Goal: Information Seeking & Learning: Learn about a topic

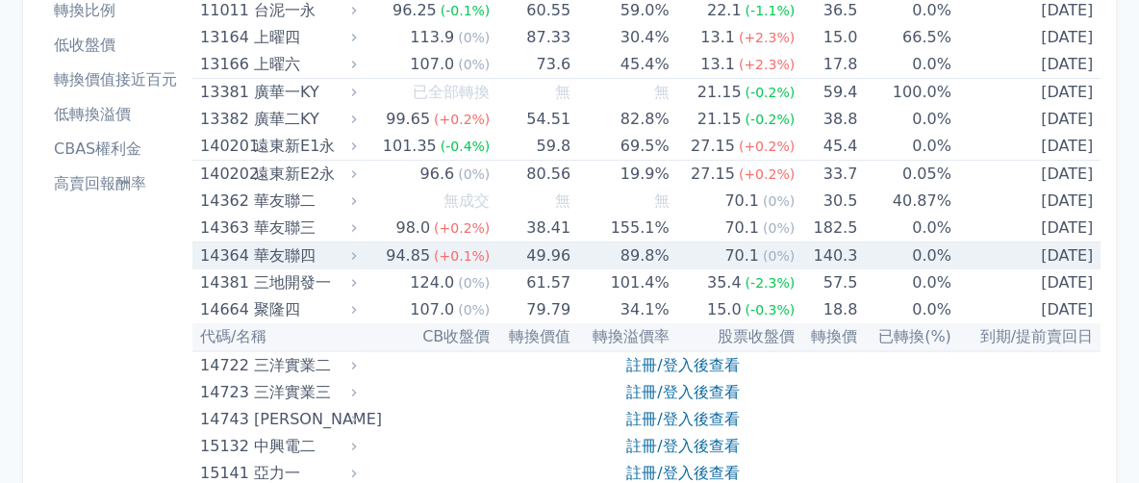
scroll to position [241, 0]
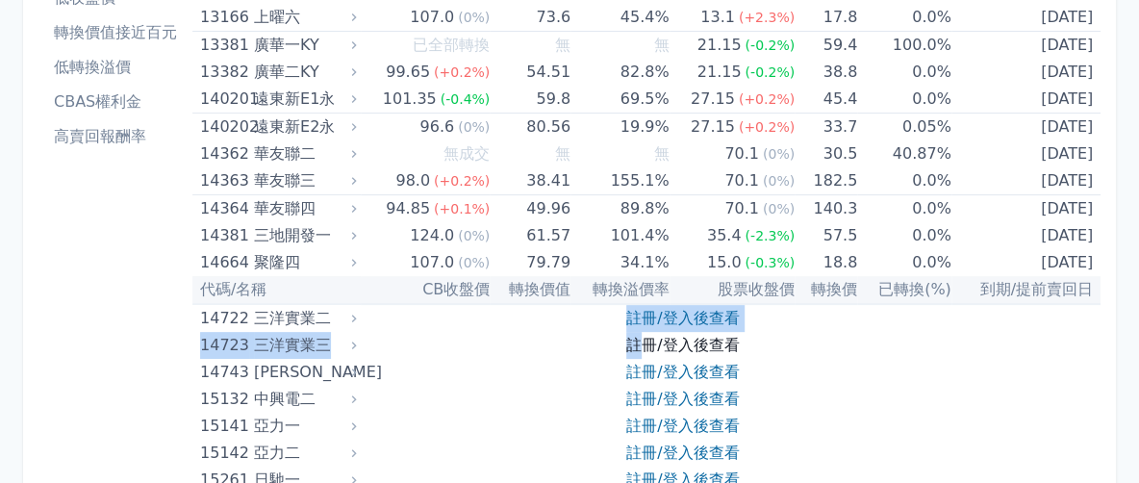
click at [651, 313] on link "註冊/登入後查看" at bounding box center [682, 318] width 113 height 18
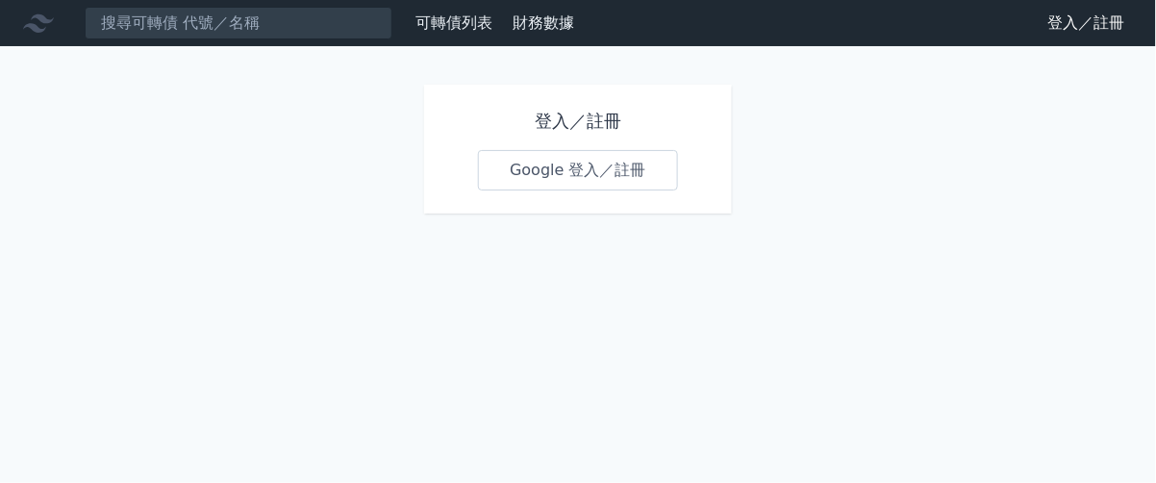
click at [560, 118] on h1 "登入／註冊" at bounding box center [578, 121] width 200 height 27
click at [550, 159] on link "Google 登入／註冊" at bounding box center [578, 170] width 200 height 40
click at [553, 178] on link "Google 登入／註冊" at bounding box center [578, 170] width 200 height 40
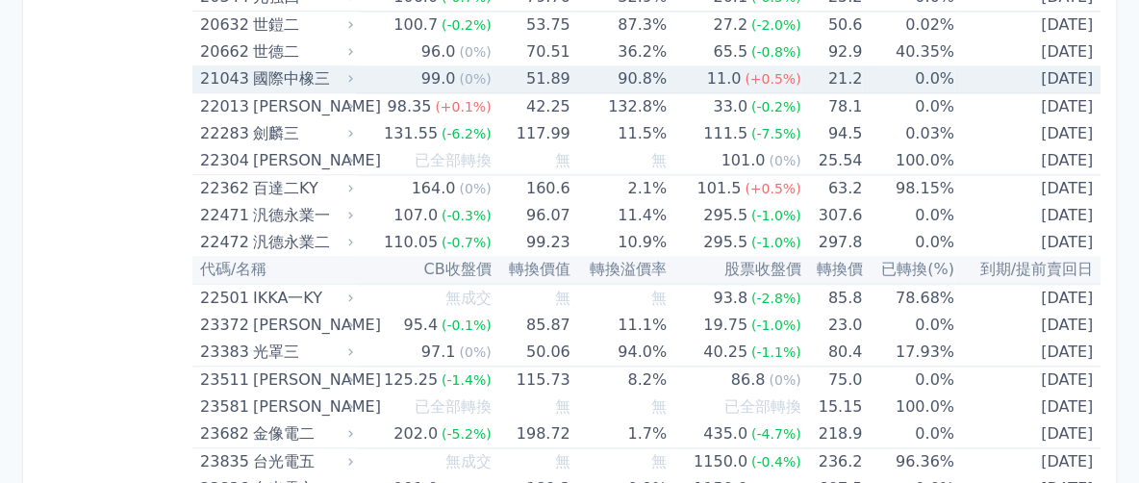
scroll to position [1443, 0]
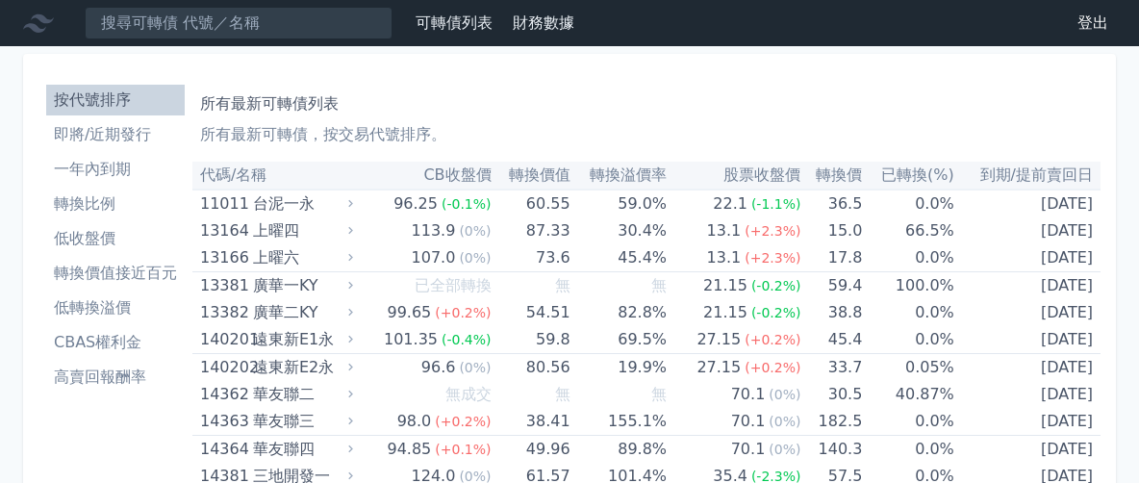
scroll to position [120, 0]
click at [114, 166] on li "一年內到期" at bounding box center [115, 169] width 139 height 23
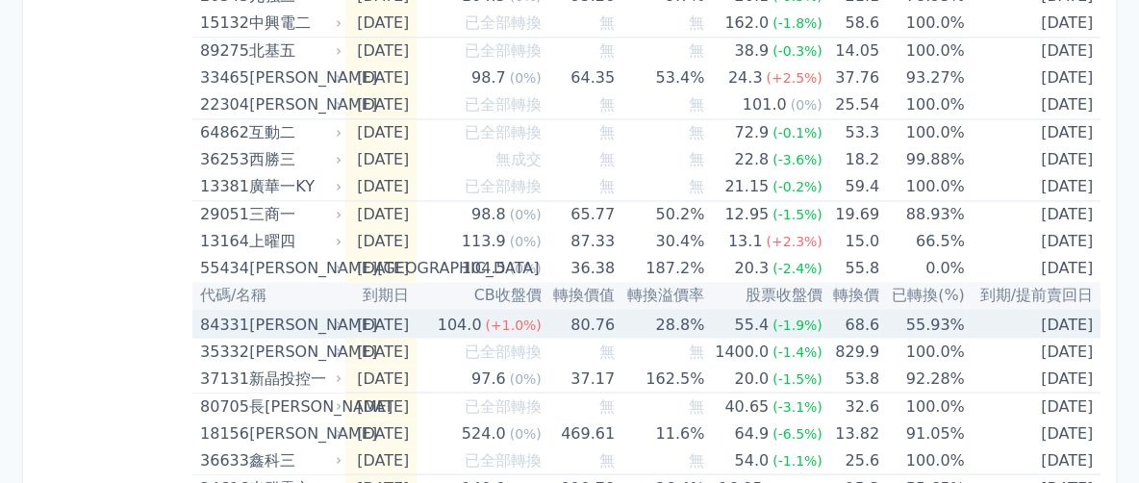
scroll to position [1684, 0]
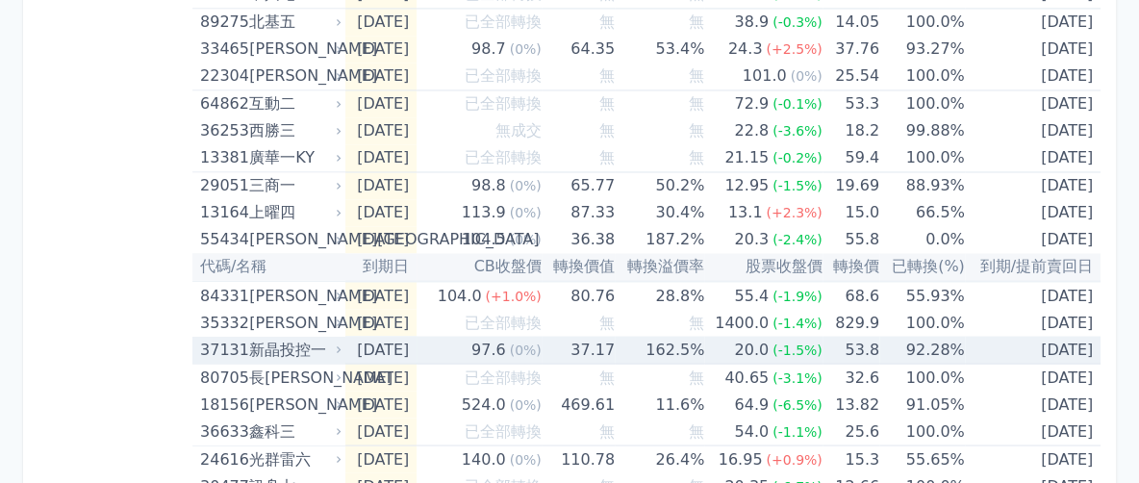
click at [308, 343] on div "新晶投控一" at bounding box center [293, 349] width 89 height 27
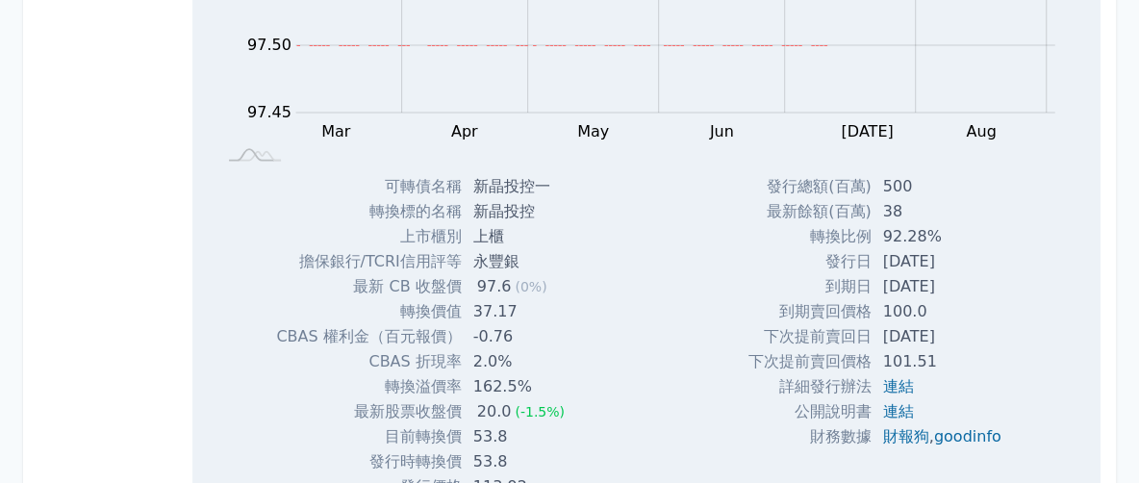
scroll to position [1924, 0]
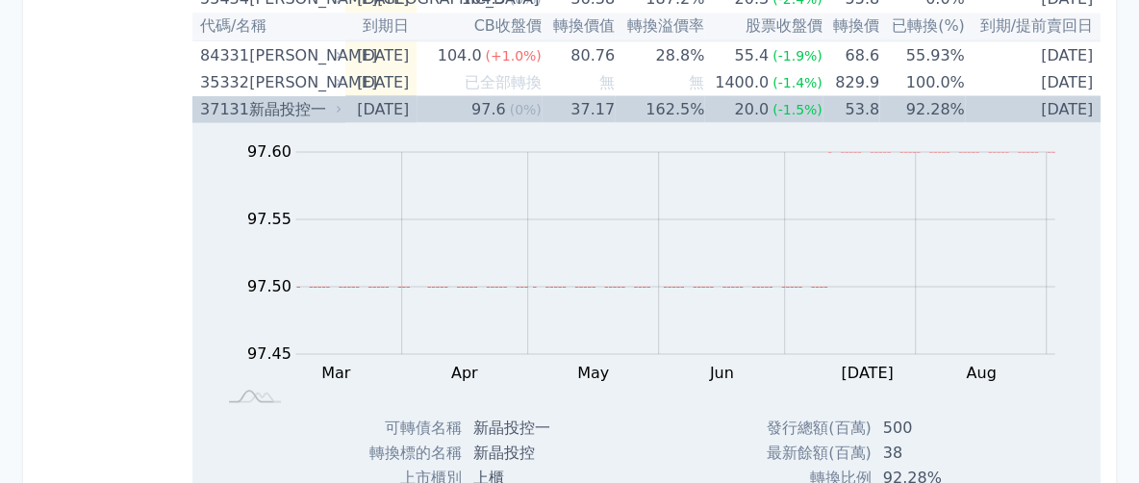
click at [339, 103] on icon at bounding box center [339, 109] width 13 height 13
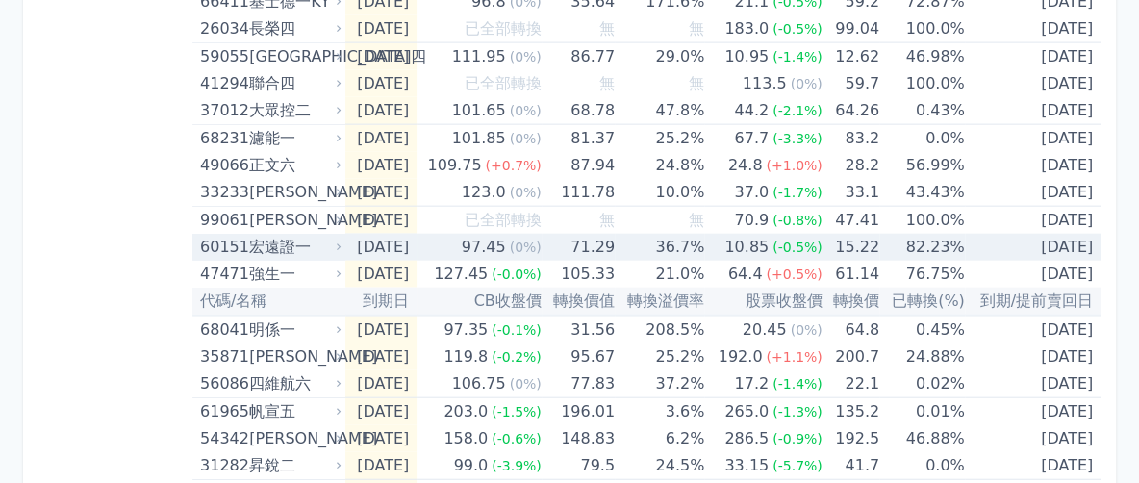
scroll to position [2405, 0]
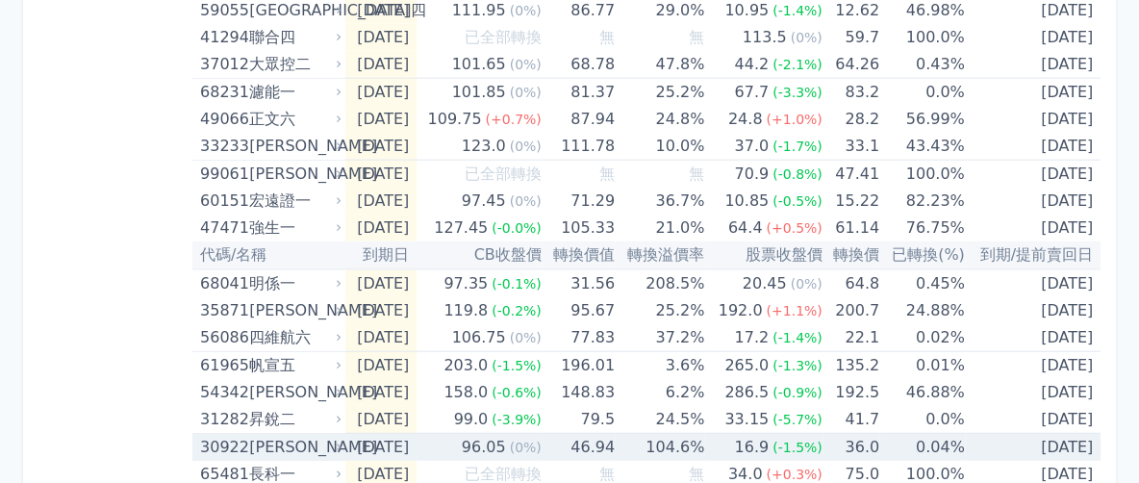
click at [326, 436] on div "[PERSON_NAME]" at bounding box center [293, 447] width 89 height 27
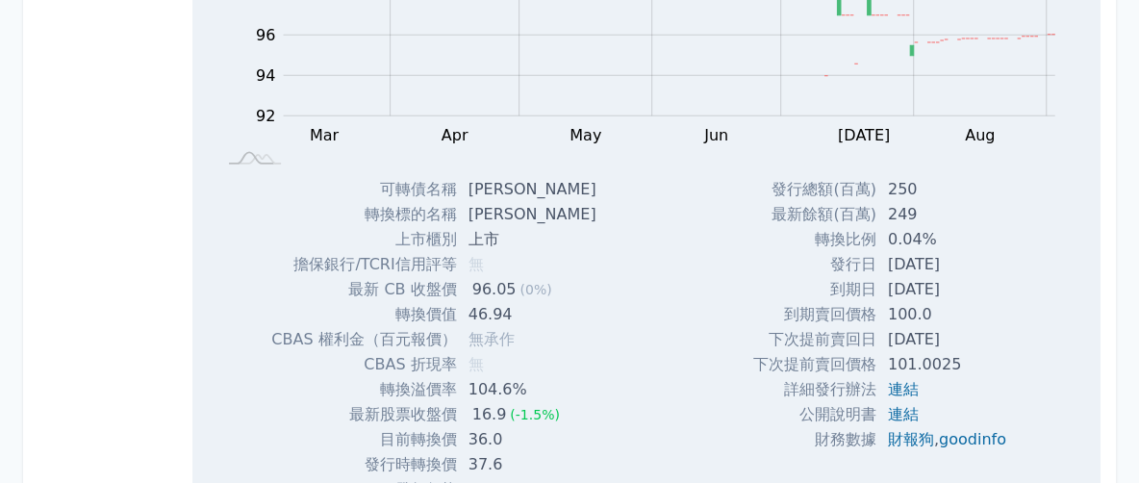
scroll to position [2646, 0]
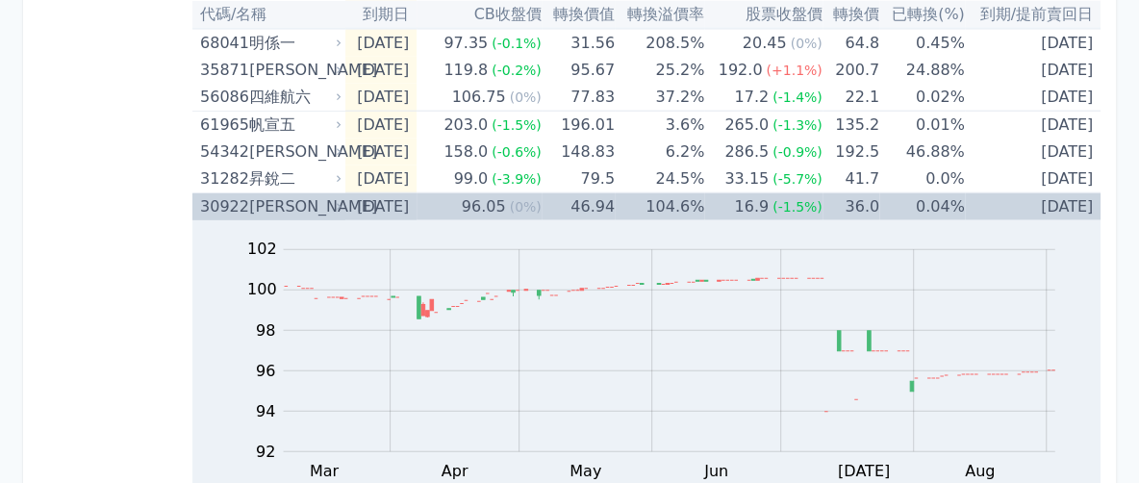
click at [341, 201] on icon at bounding box center [339, 207] width 13 height 13
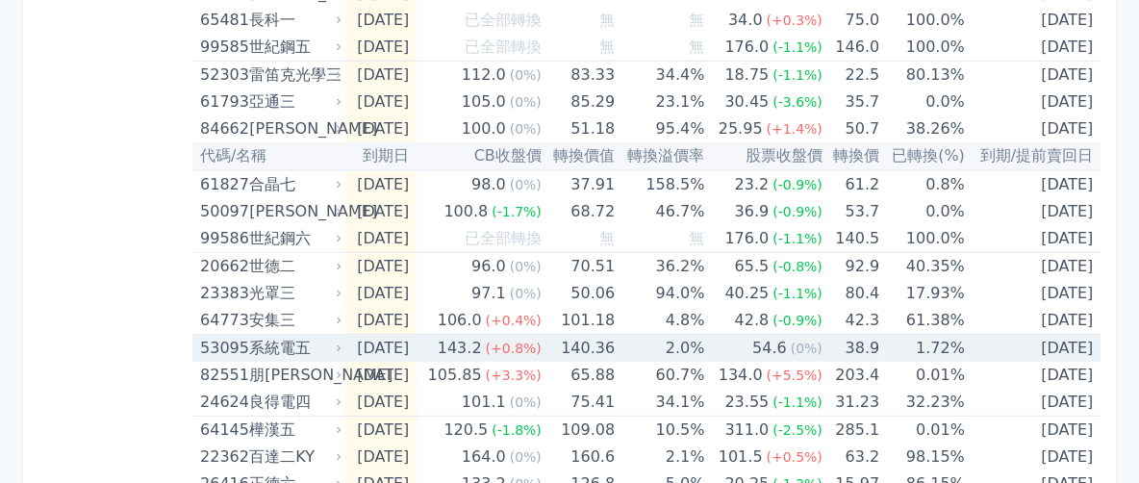
scroll to position [2886, 0]
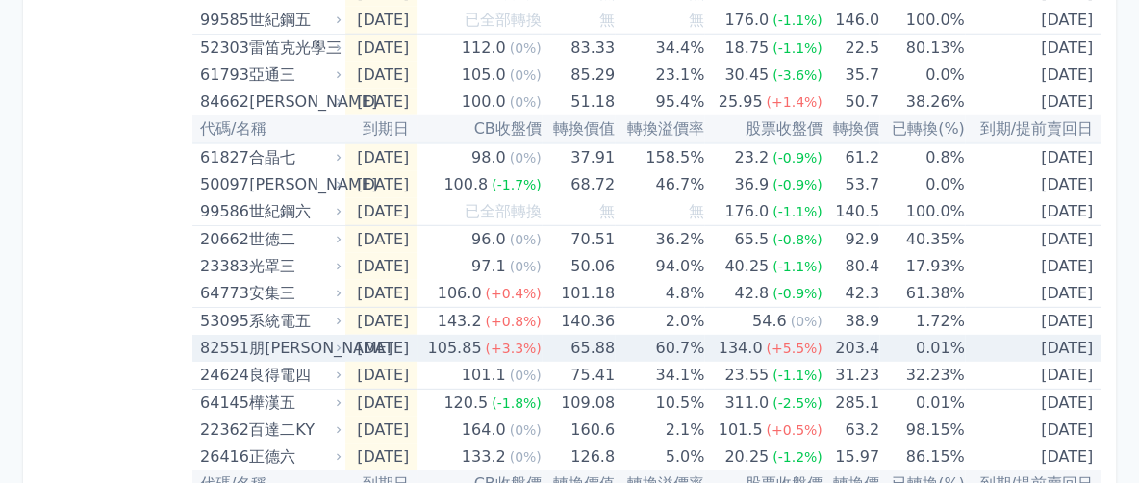
click at [331, 344] on div "朋[PERSON_NAME]" at bounding box center [293, 348] width 89 height 27
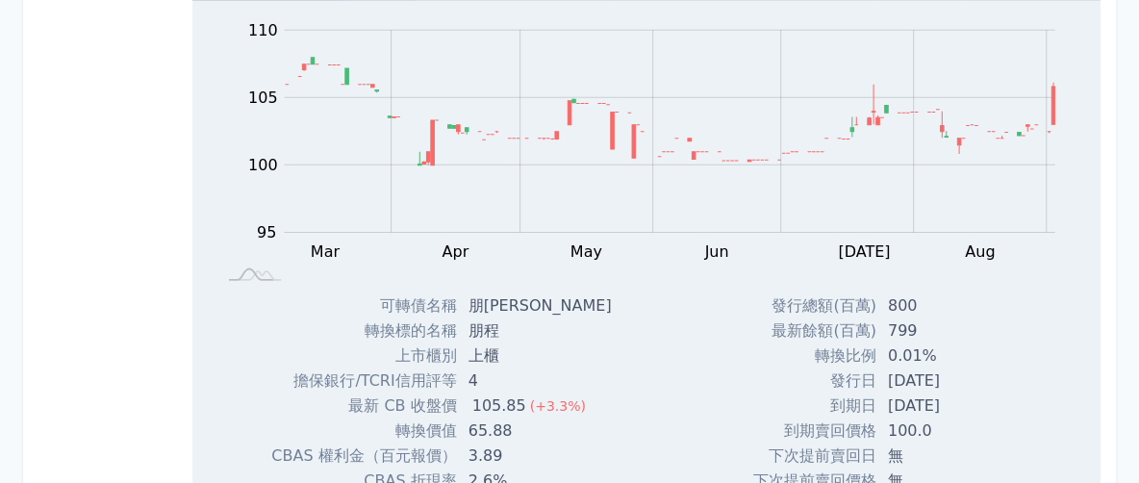
scroll to position [3007, 0]
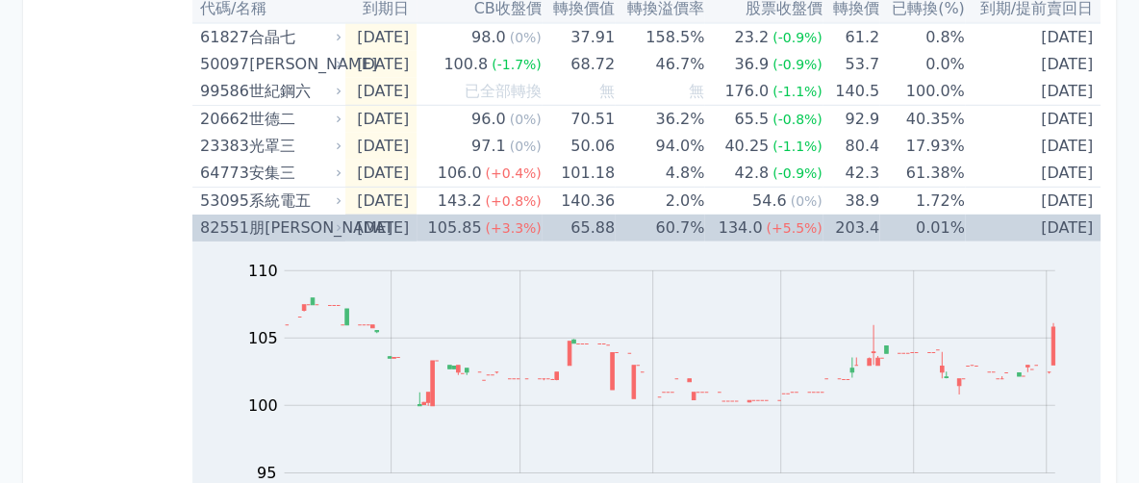
click at [342, 222] on icon at bounding box center [339, 228] width 13 height 13
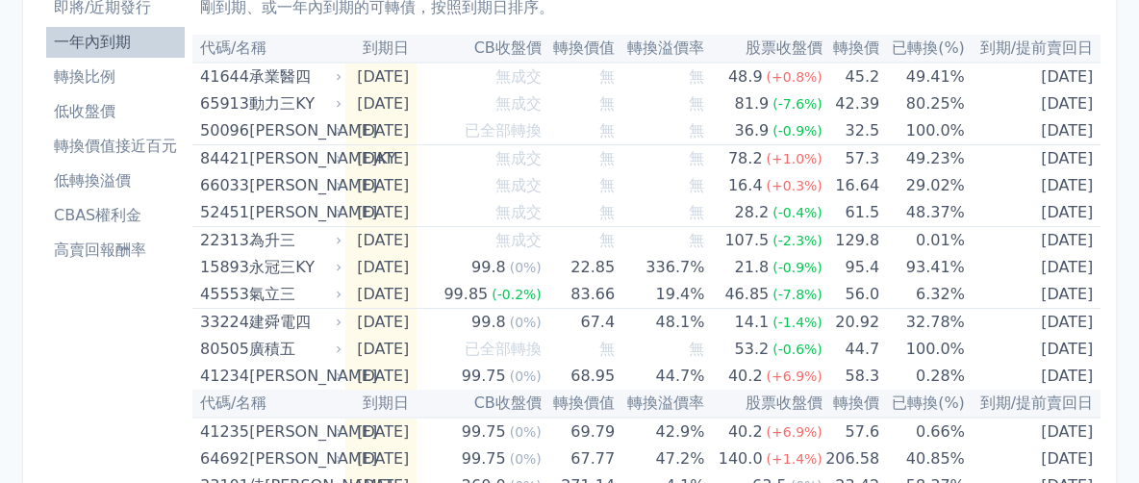
scroll to position [0, 0]
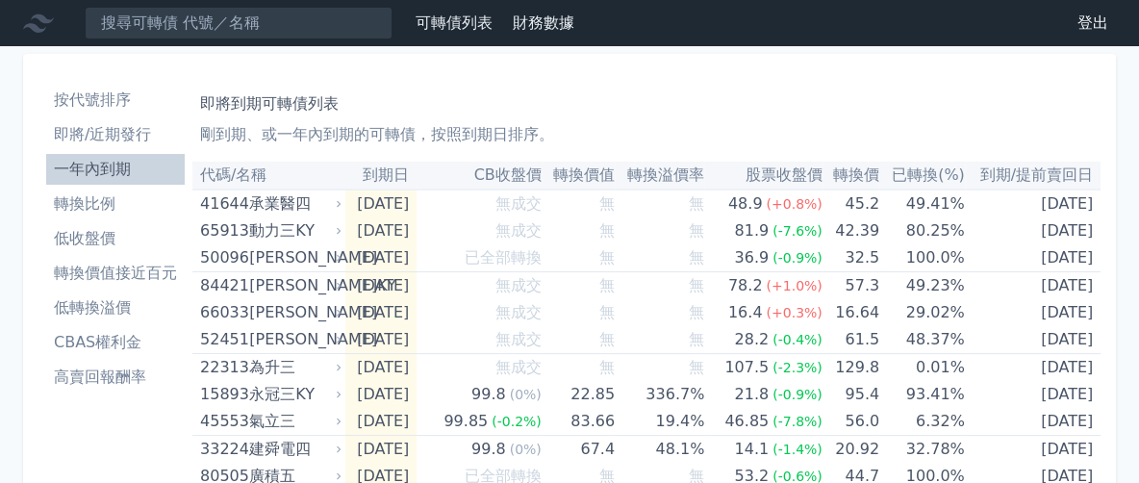
click at [128, 135] on li "即將/近期發行" at bounding box center [115, 134] width 139 height 23
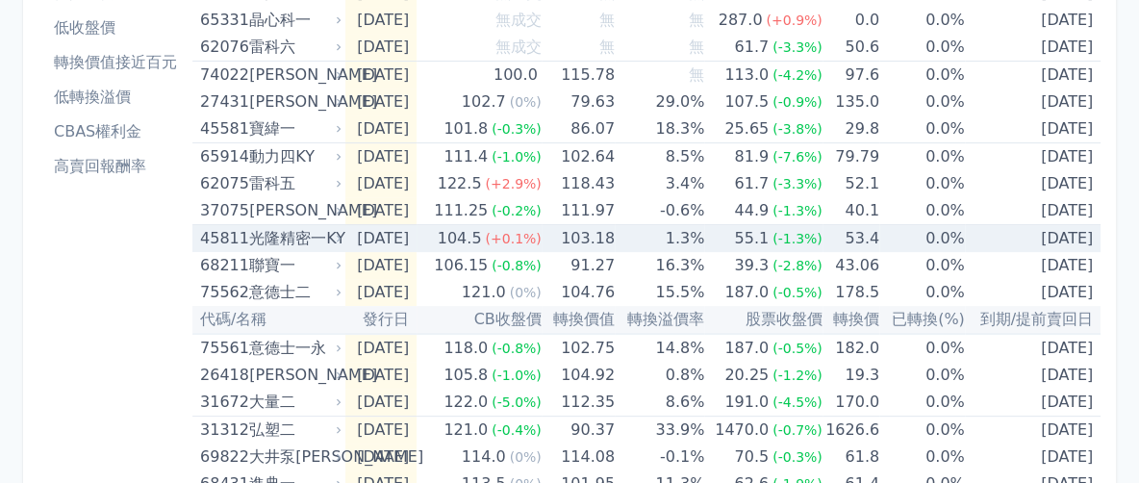
scroll to position [241, 0]
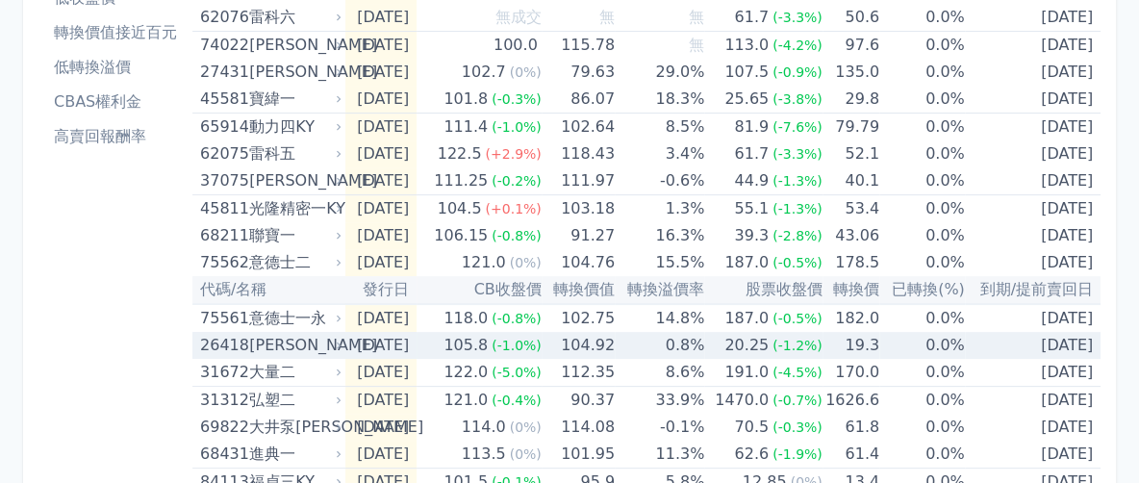
click at [339, 348] on icon at bounding box center [339, 346] width 13 height 13
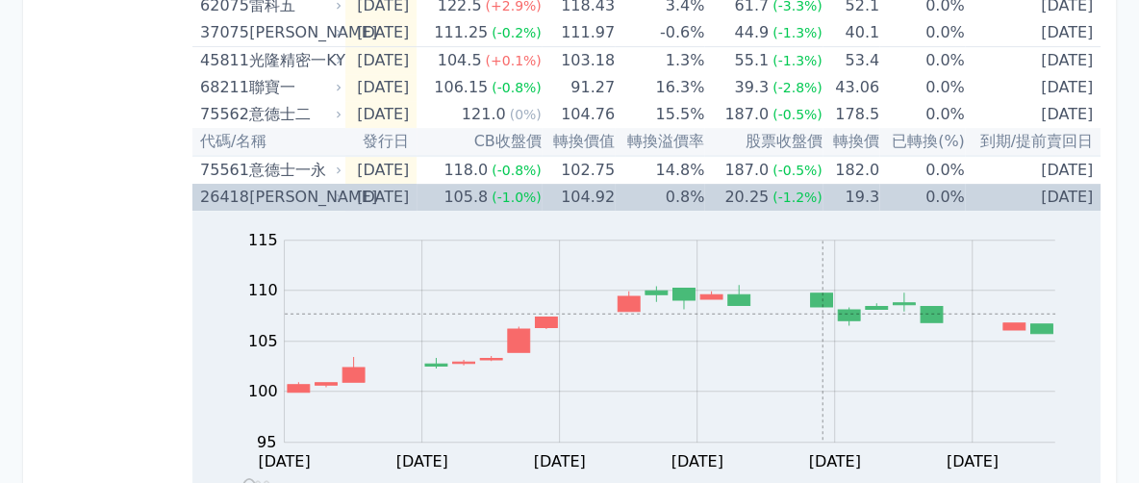
scroll to position [361, 0]
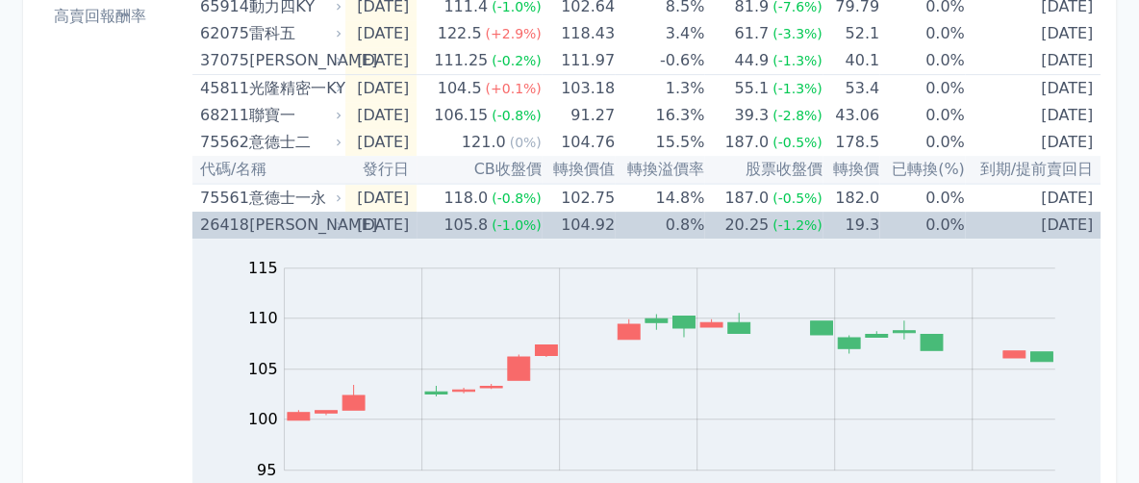
click at [334, 227] on icon at bounding box center [339, 225] width 13 height 13
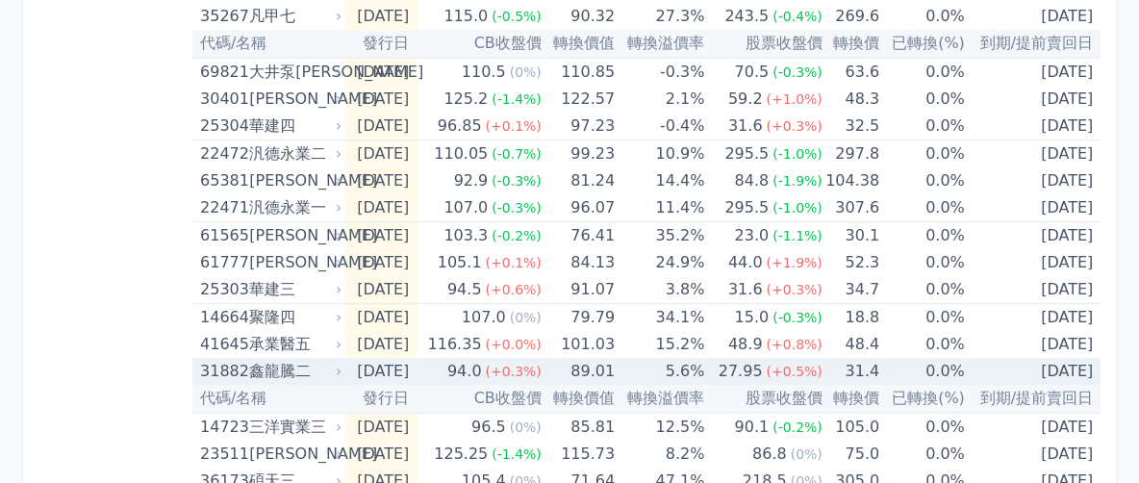
scroll to position [961, 0]
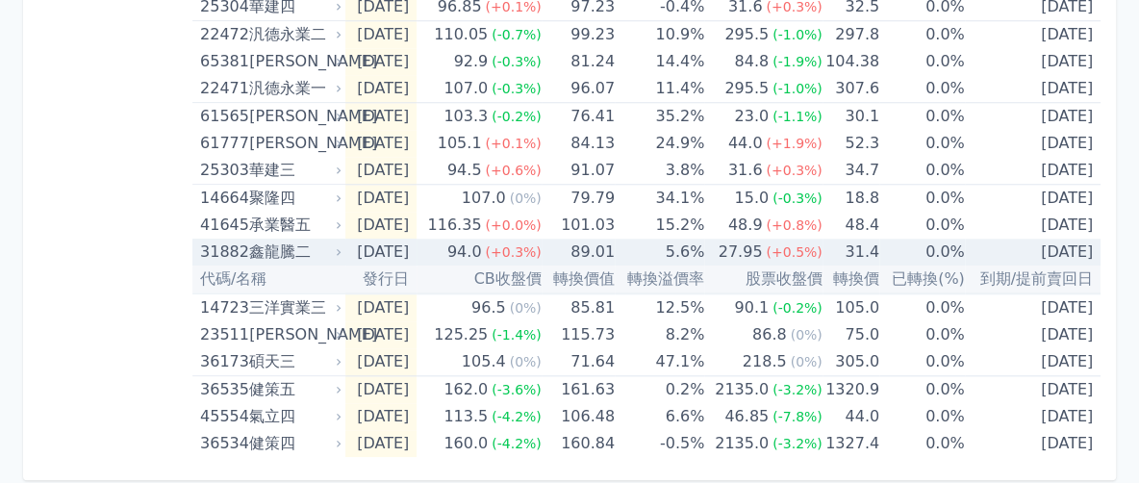
click at [319, 254] on div "鑫龍騰二" at bounding box center [293, 252] width 89 height 27
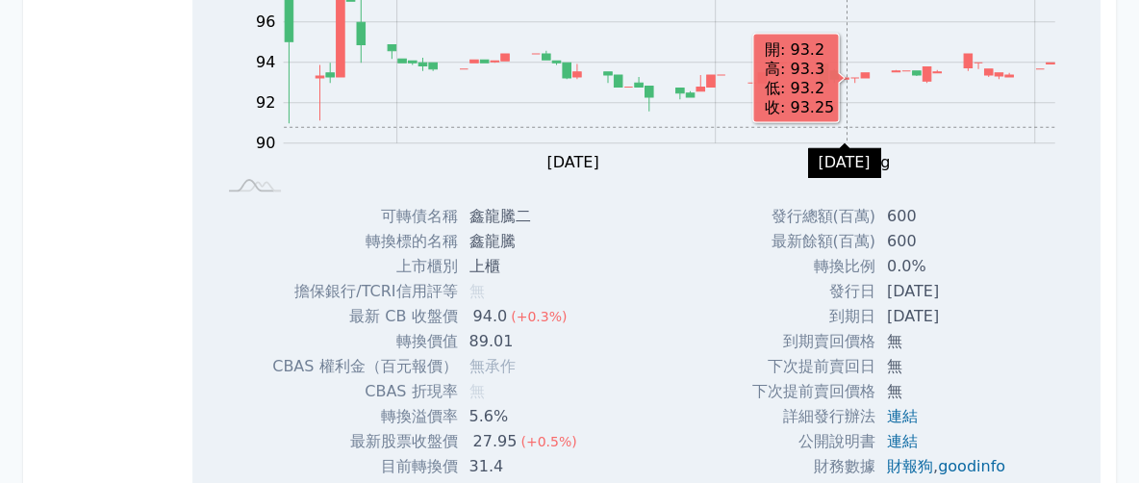
scroll to position [1081, 0]
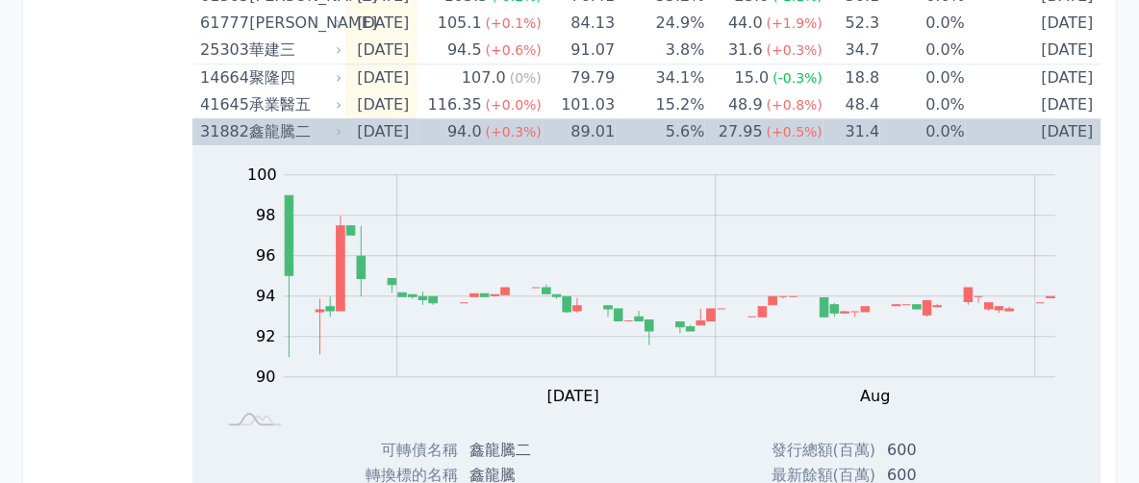
click at [335, 133] on icon at bounding box center [339, 132] width 13 height 13
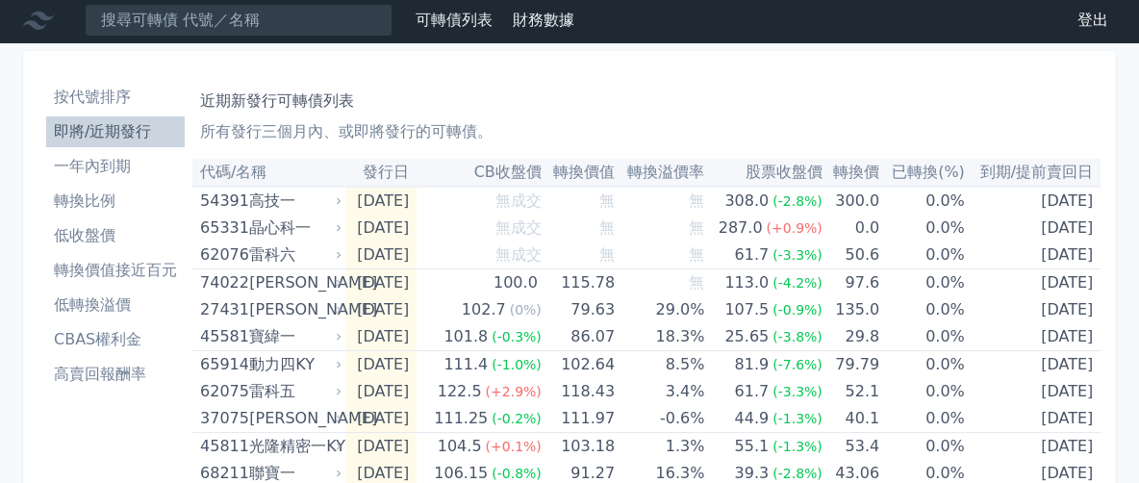
scroll to position [0, 0]
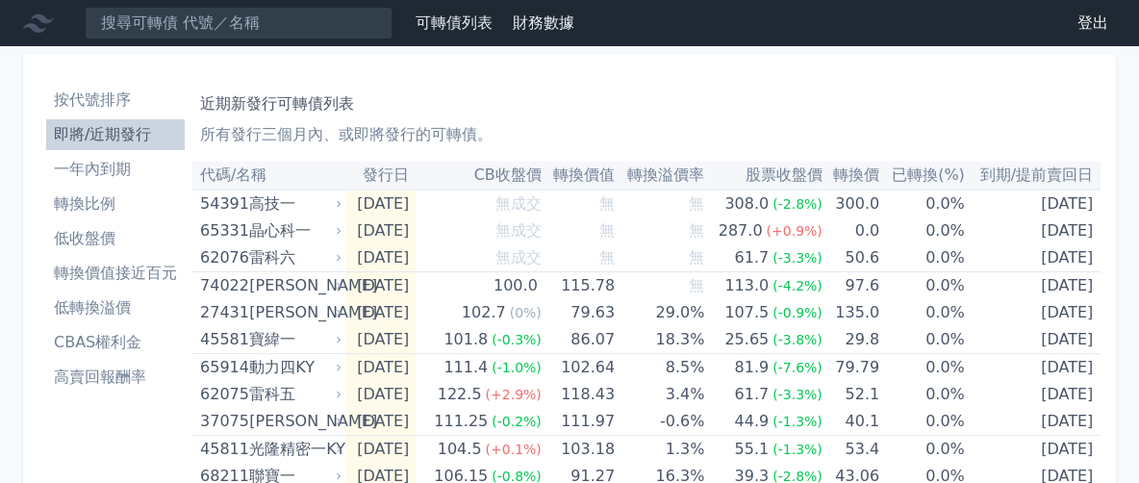
click at [100, 230] on li "低收盤價" at bounding box center [115, 238] width 139 height 23
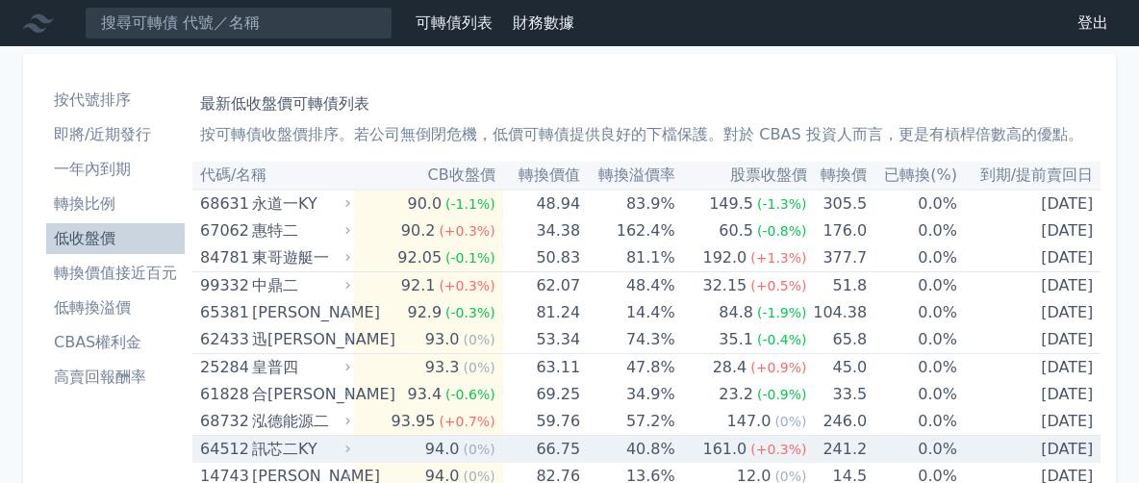
click at [354, 453] on icon at bounding box center [348, 449] width 13 height 13
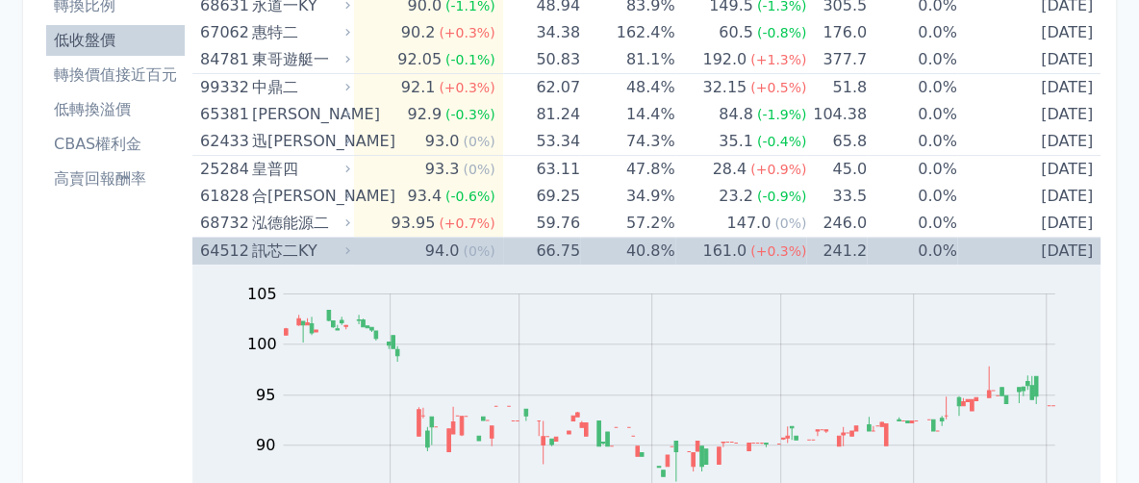
scroll to position [120, 0]
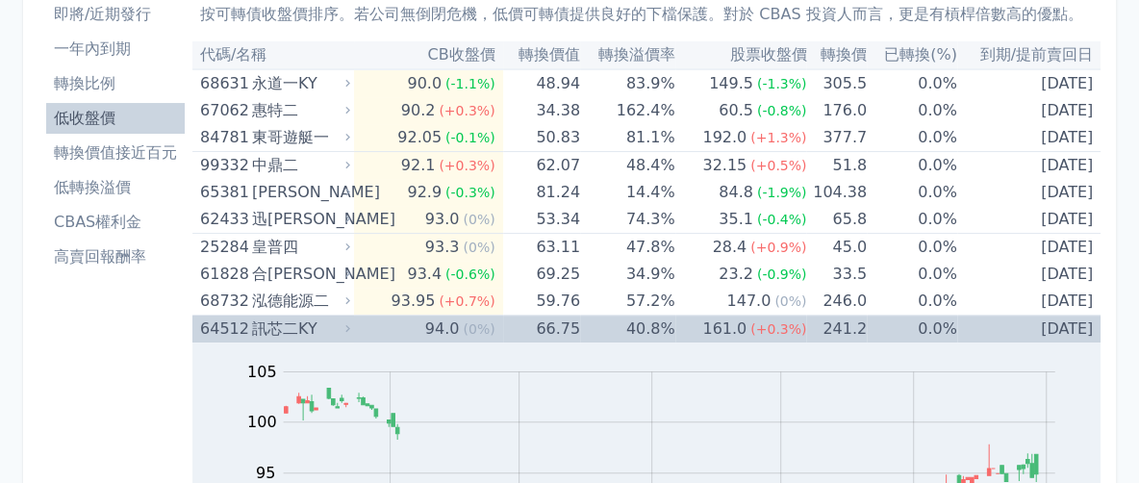
click at [350, 328] on icon at bounding box center [347, 329] width 5 height 8
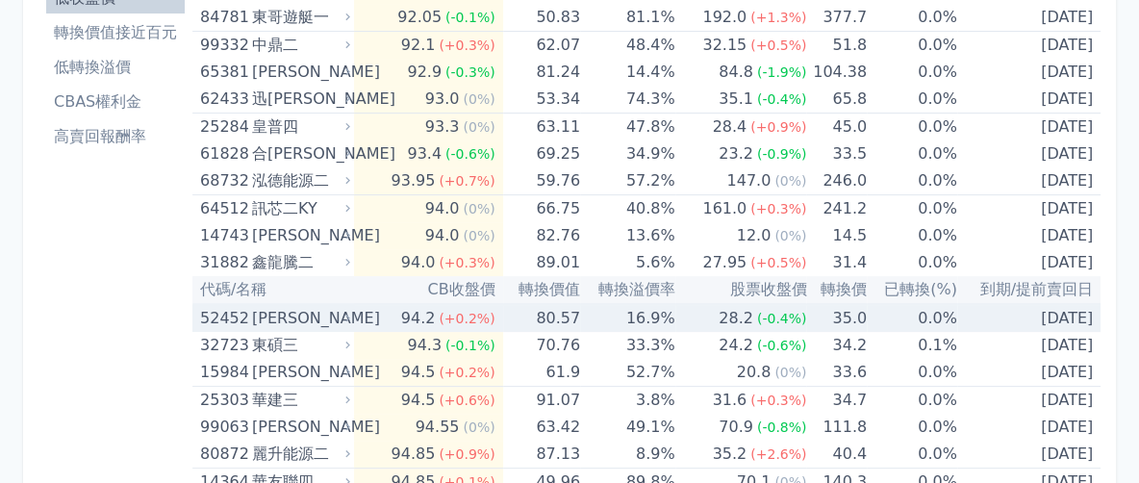
scroll to position [361, 0]
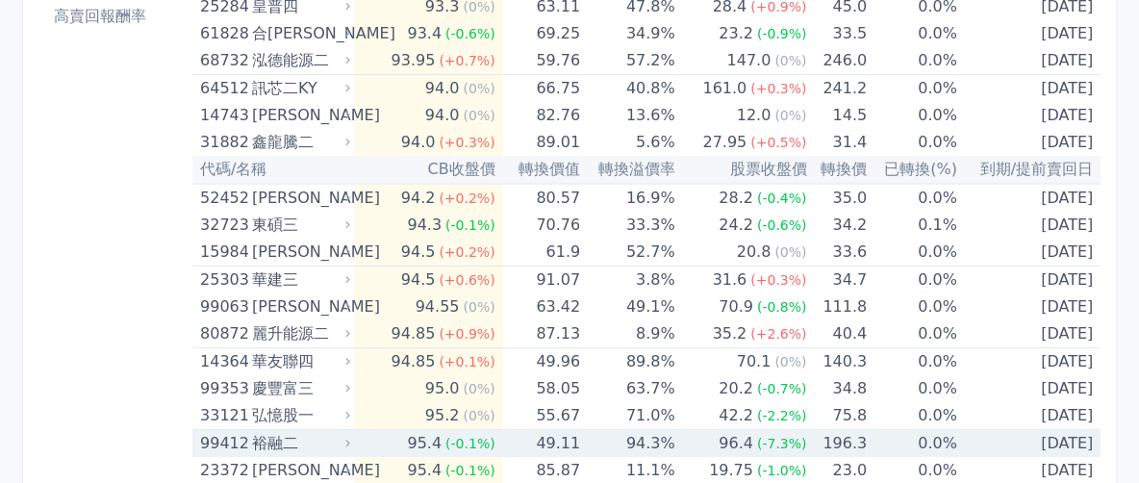
click at [350, 444] on icon at bounding box center [348, 443] width 13 height 13
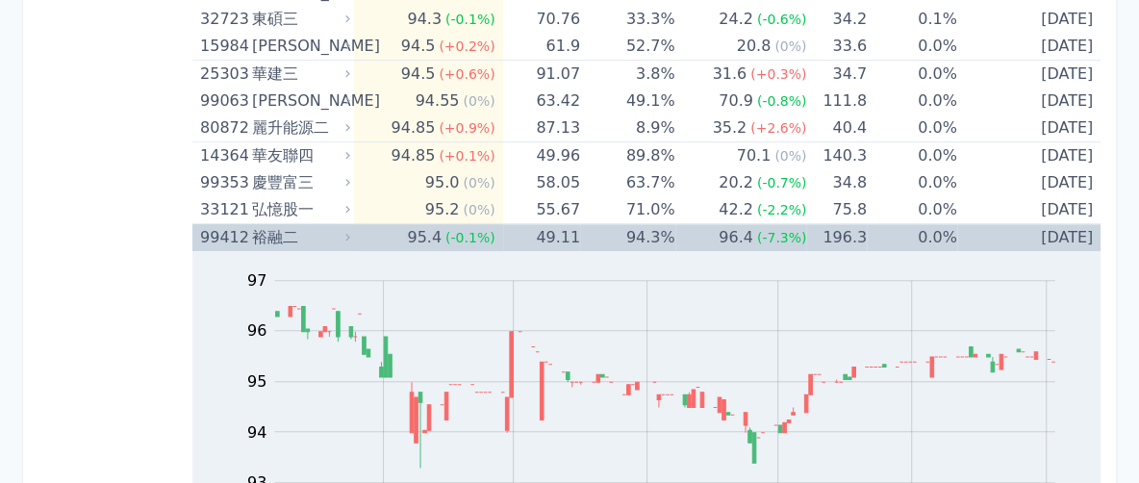
scroll to position [481, 0]
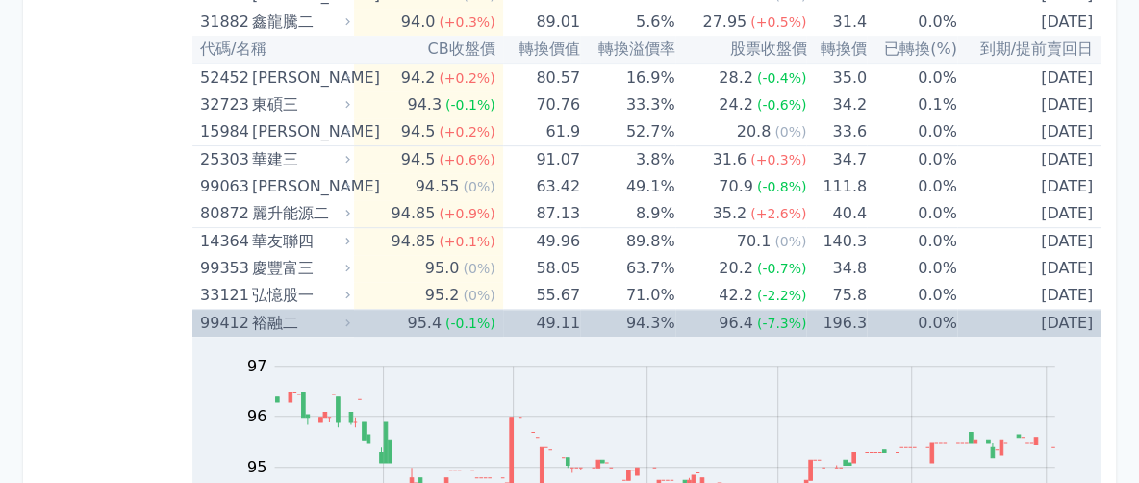
click at [350, 321] on icon at bounding box center [347, 323] width 5 height 8
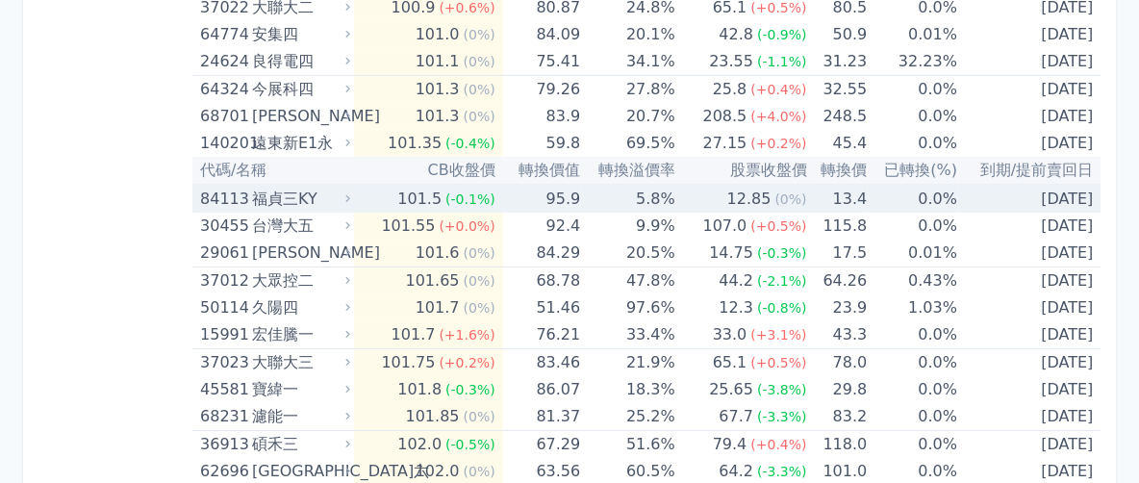
scroll to position [3247, 0]
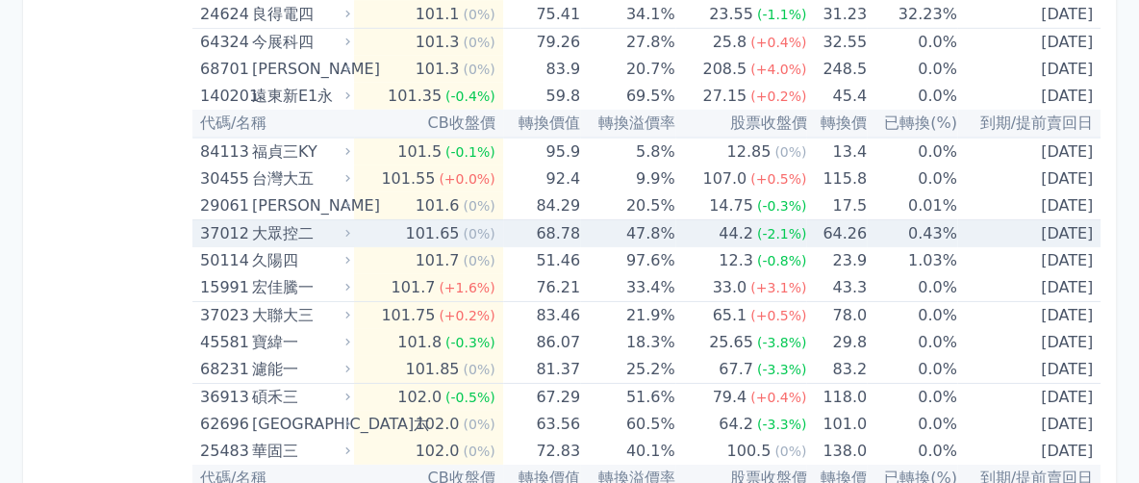
click at [345, 227] on icon at bounding box center [348, 233] width 13 height 13
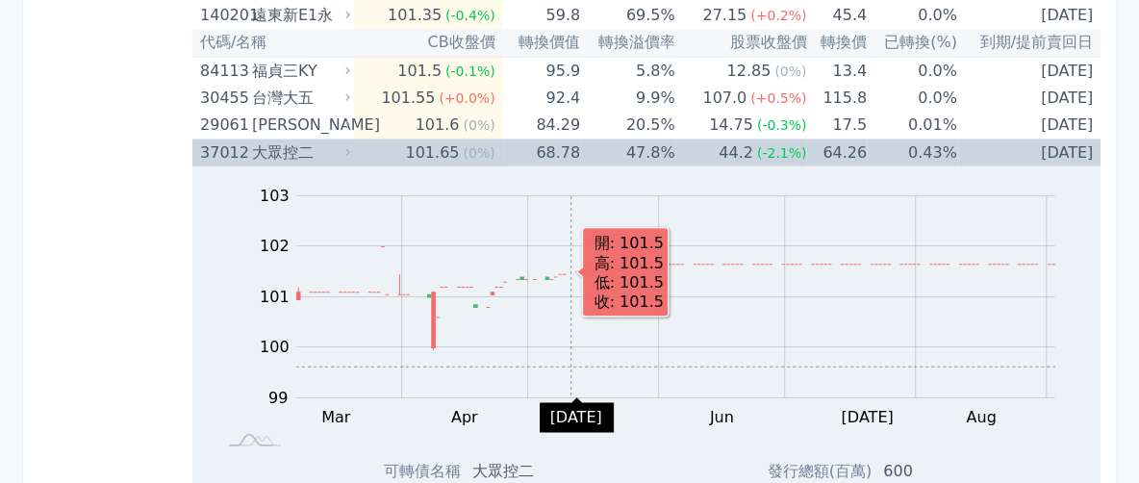
scroll to position [3127, 0]
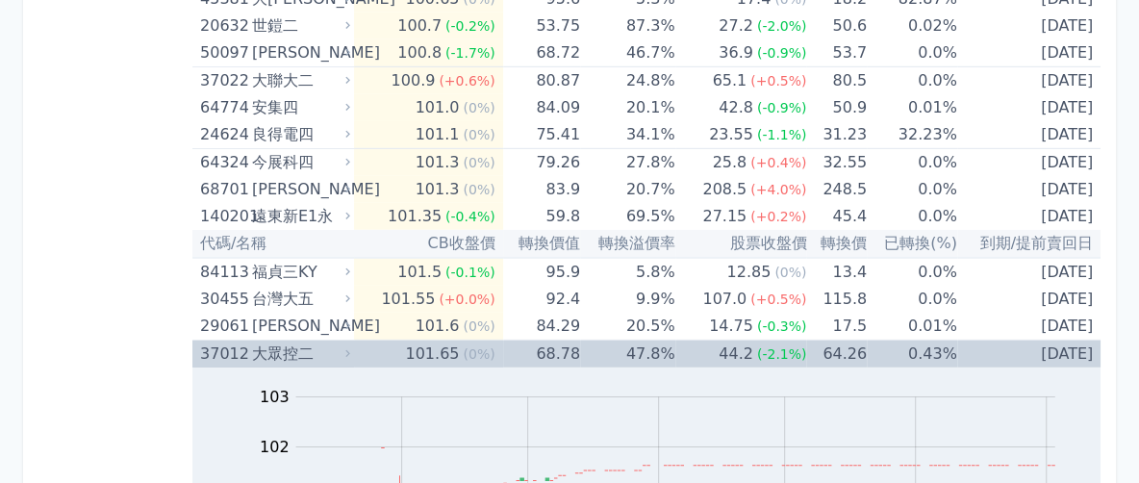
drag, startPoint x: 357, startPoint y: 340, endPoint x: 352, endPoint y: 351, distance: 12.5
click at [354, 347] on icon at bounding box center [348, 353] width 13 height 13
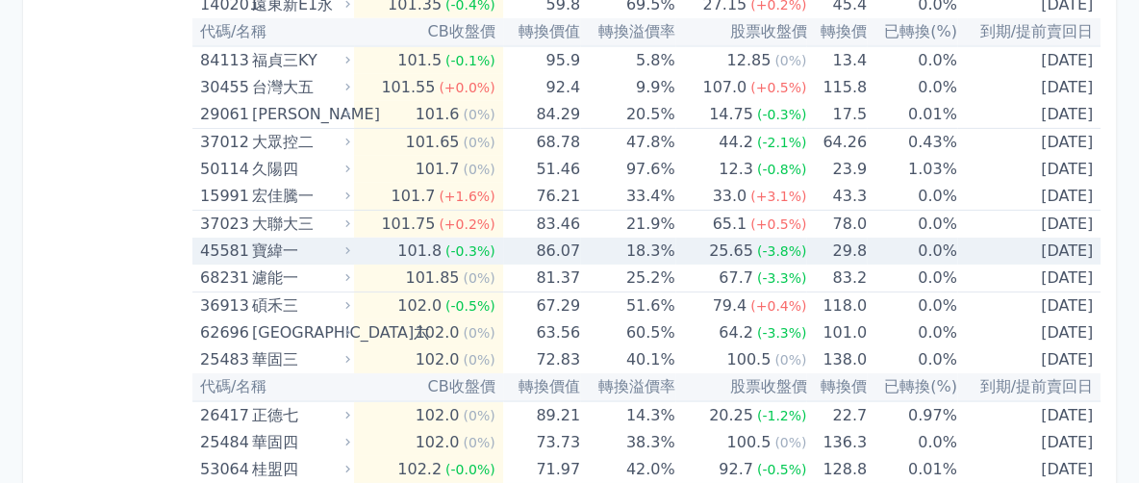
scroll to position [3367, 0]
